Goal: Register for event/course

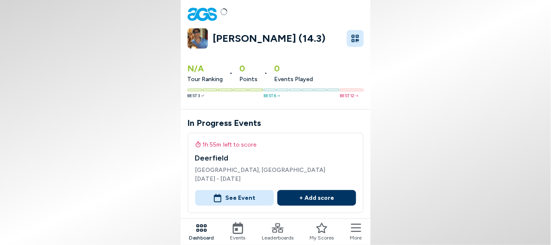
click at [238, 233] on nav "Dashboard Events Leaderboards My Scores More" at bounding box center [276, 232] width 190 height 27
click at [243, 232] on icon at bounding box center [238, 229] width 11 height 12
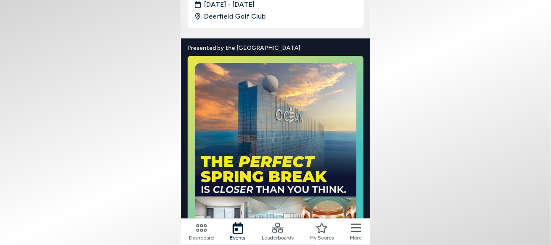
scroll to position [181, 0]
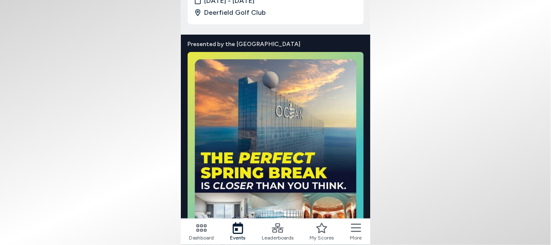
click at [281, 232] on icon at bounding box center [278, 229] width 12 height 12
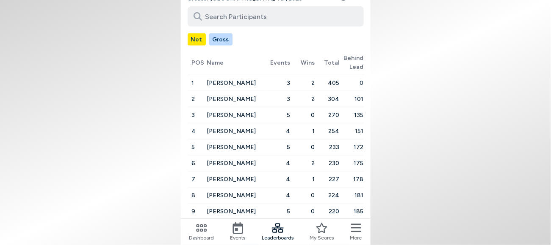
scroll to position [89, 0]
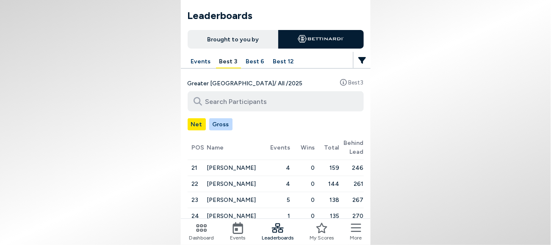
scroll to position [0, 0]
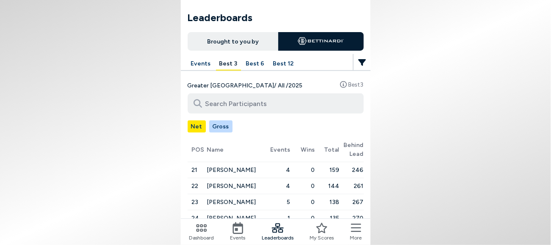
click at [244, 232] on icon at bounding box center [238, 229] width 12 height 12
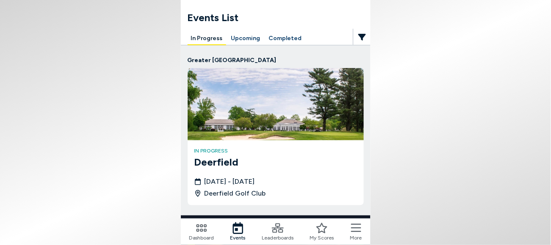
click at [264, 32] on button "Upcoming" at bounding box center [246, 38] width 36 height 13
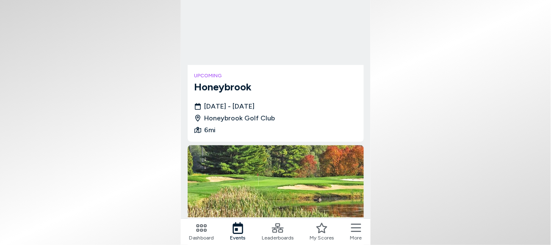
scroll to position [135, 0]
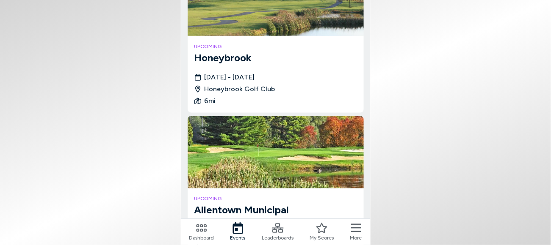
click at [240, 72] on div "[DATE] - [DATE] Honeybrook Golf Club 6 mi" at bounding box center [275, 89] width 163 height 34
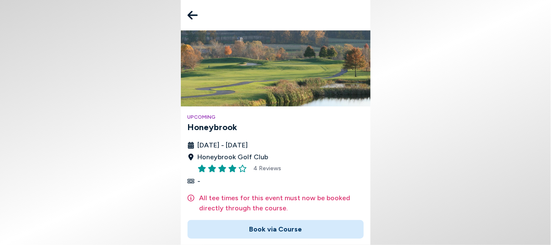
click at [261, 57] on img at bounding box center [276, 68] width 190 height 76
click at [290, 220] on button "Book via Course" at bounding box center [275, 229] width 176 height 19
click at [198, 13] on icon at bounding box center [192, 15] width 10 height 9
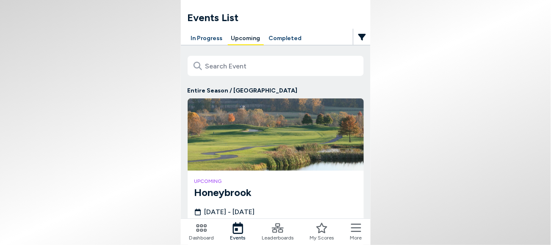
click at [207, 230] on icon at bounding box center [201, 229] width 11 height 8
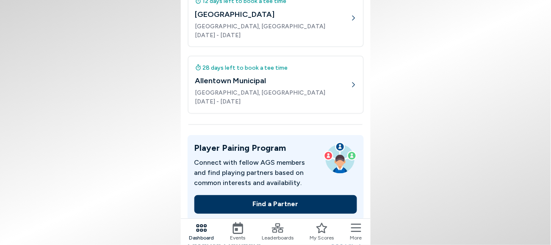
scroll to position [97, 0]
